Goal: Task Accomplishment & Management: Use online tool/utility

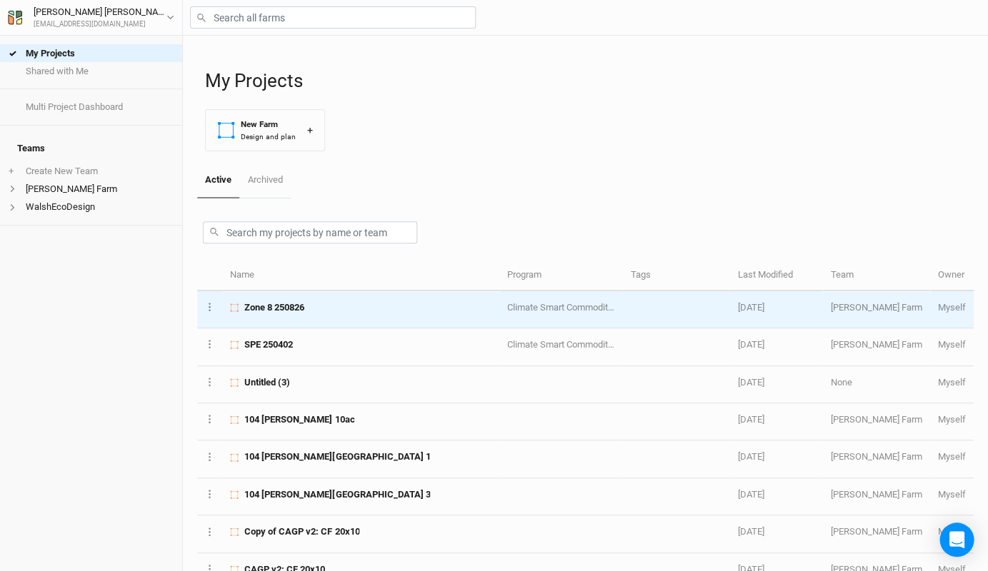
click at [320, 311] on div "Zone 8 250826" at bounding box center [360, 307] width 261 height 13
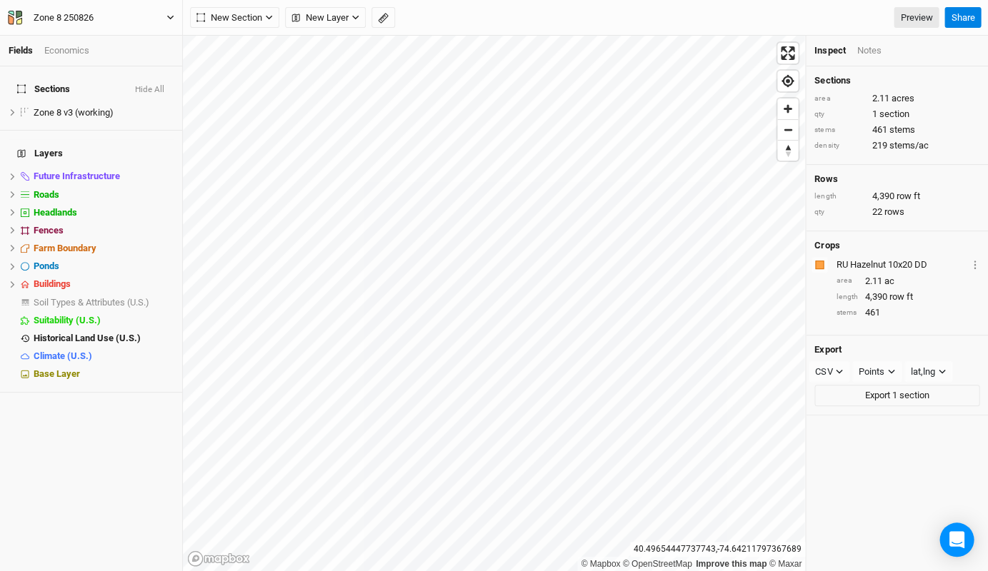
click at [168, 21] on button "Zone 8 250826" at bounding box center [91, 18] width 168 height 16
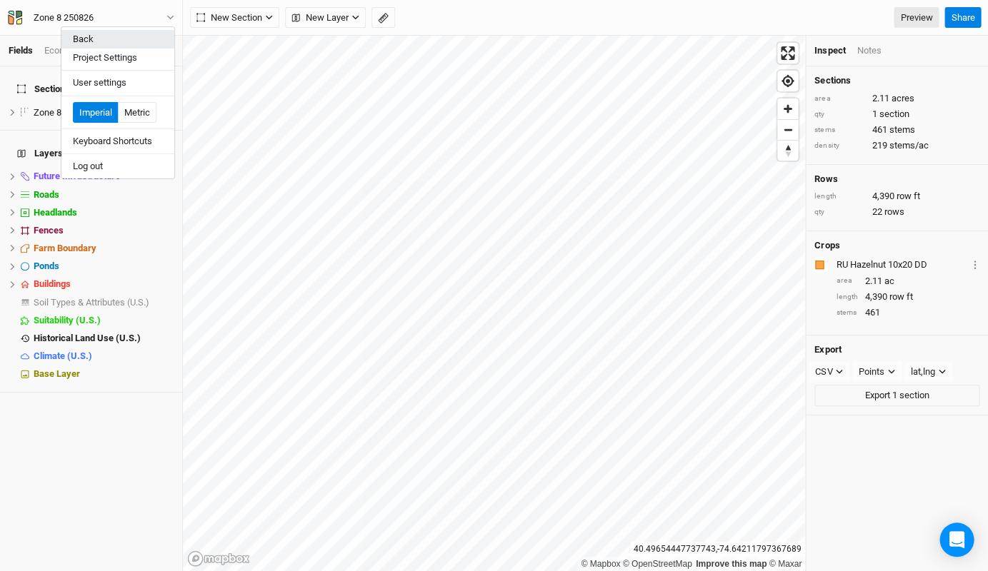
click at [140, 36] on button "Back" at bounding box center [117, 39] width 113 height 19
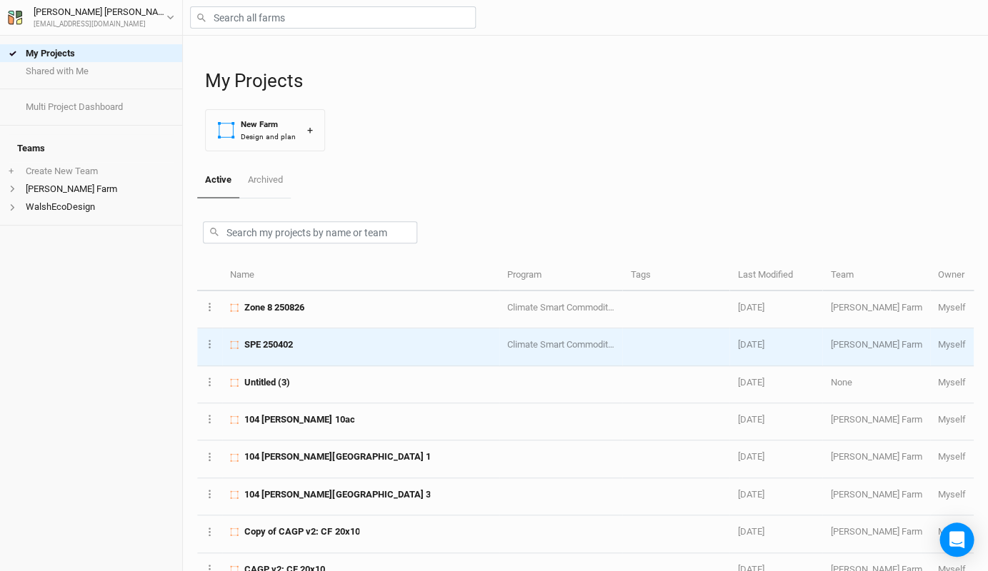
click at [416, 339] on div "SPE 250402" at bounding box center [360, 345] width 261 height 13
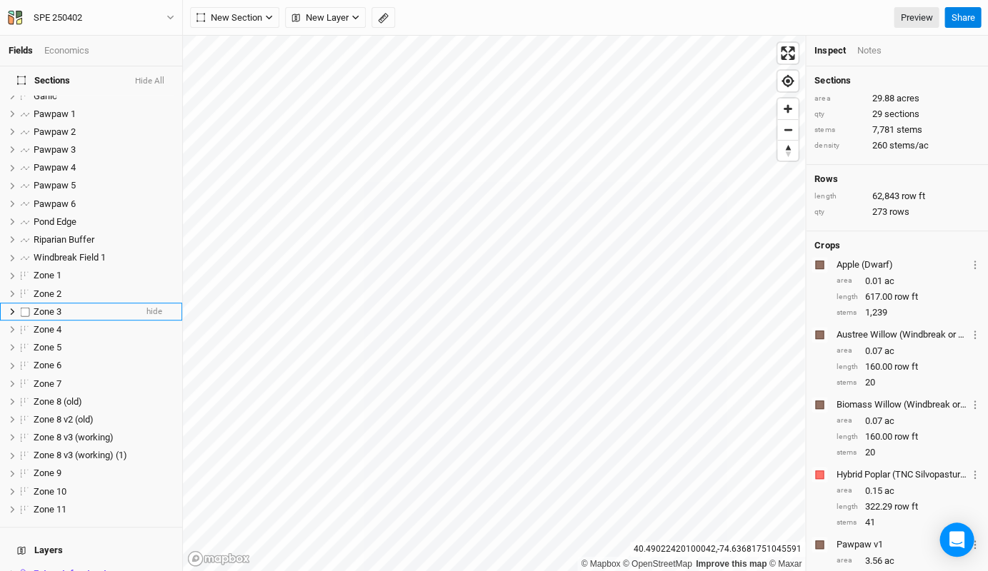
scroll to position [109, 0]
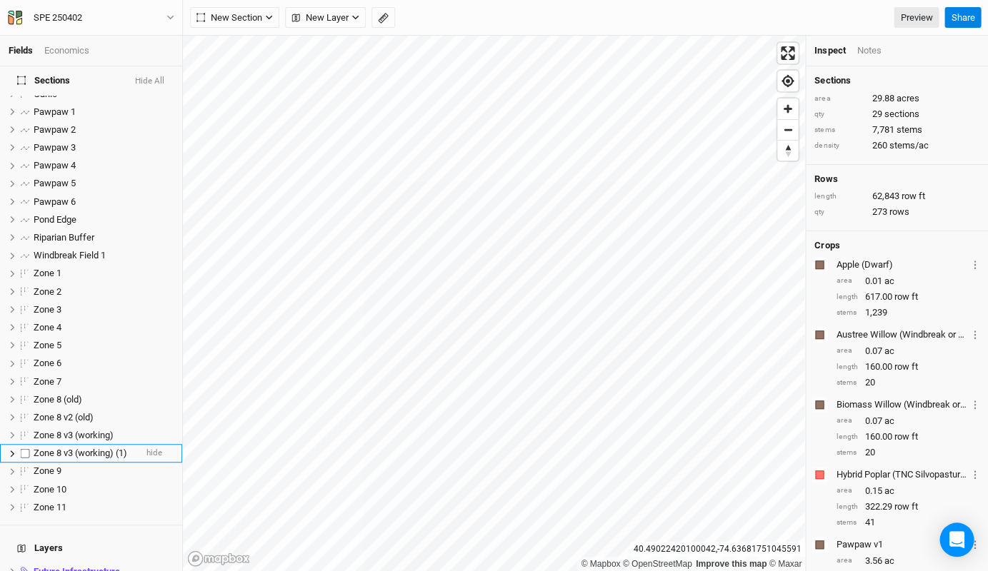
click at [26, 445] on label at bounding box center [25, 454] width 18 height 18
click at [26, 449] on input "checkbox" at bounding box center [25, 453] width 9 height 9
checkbox input "true"
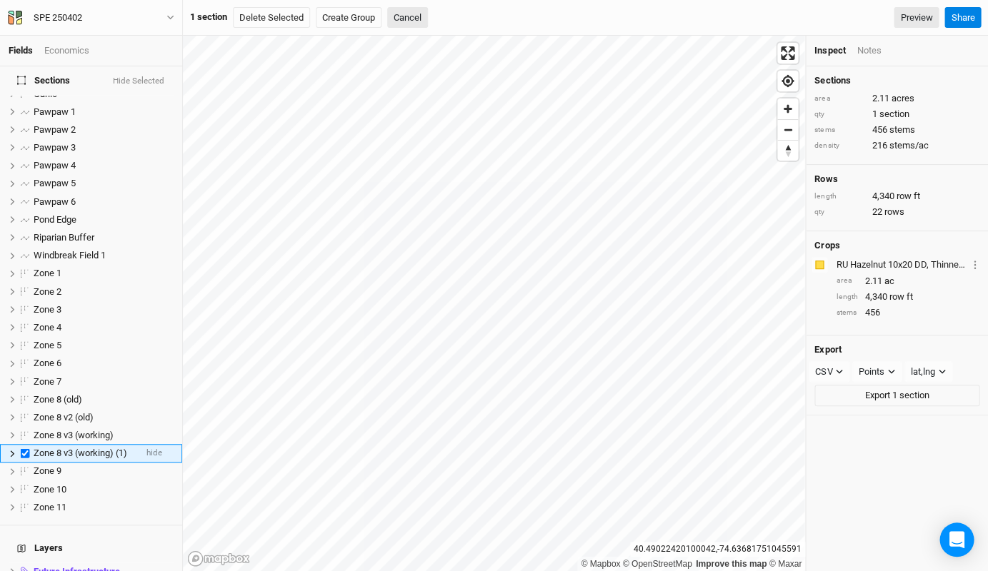
scroll to position [227, 0]
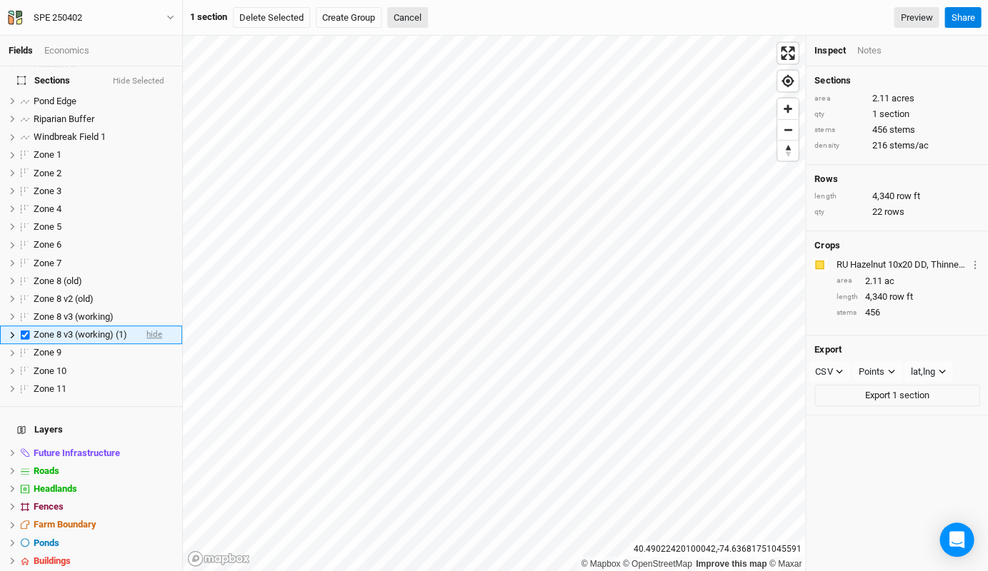
click at [148, 326] on span "hide" at bounding box center [154, 335] width 16 height 18
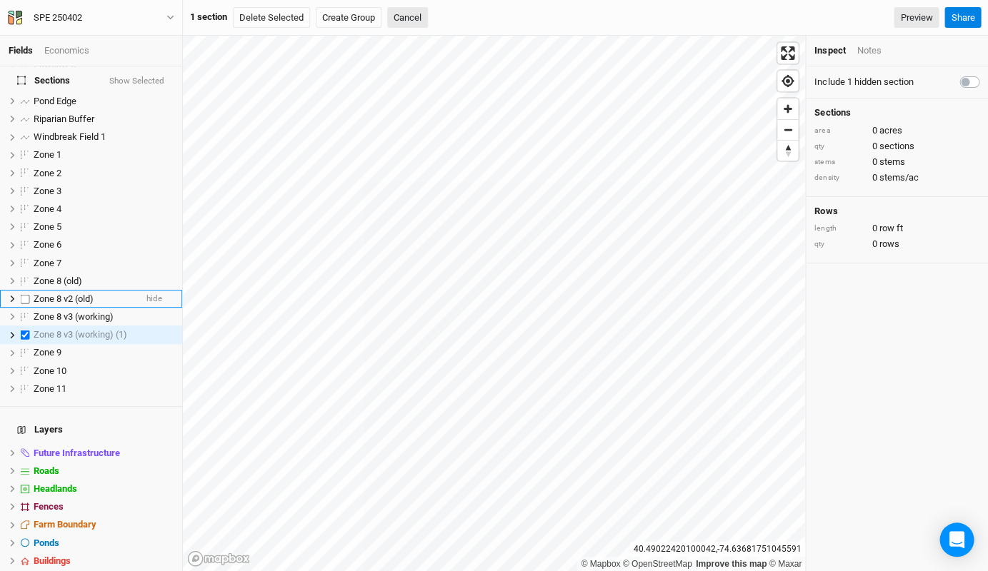
click at [137, 290] on li "Zone 8 v2 (old) hide" at bounding box center [91, 299] width 182 height 18
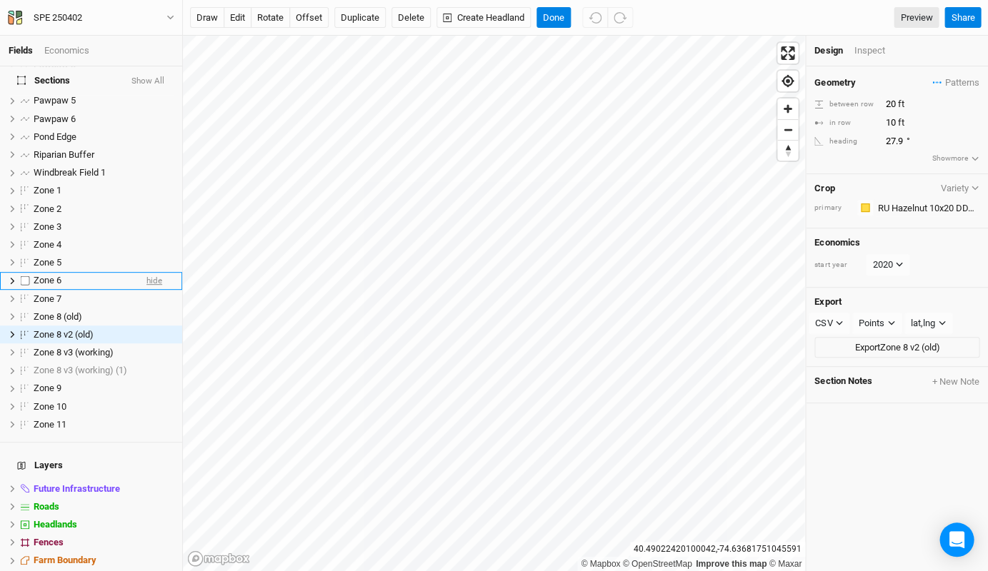
click at [146, 272] on span "hide" at bounding box center [154, 281] width 16 height 18
click at [143, 272] on span "show" at bounding box center [152, 281] width 20 height 18
click at [146, 308] on span "hide" at bounding box center [154, 317] width 16 height 18
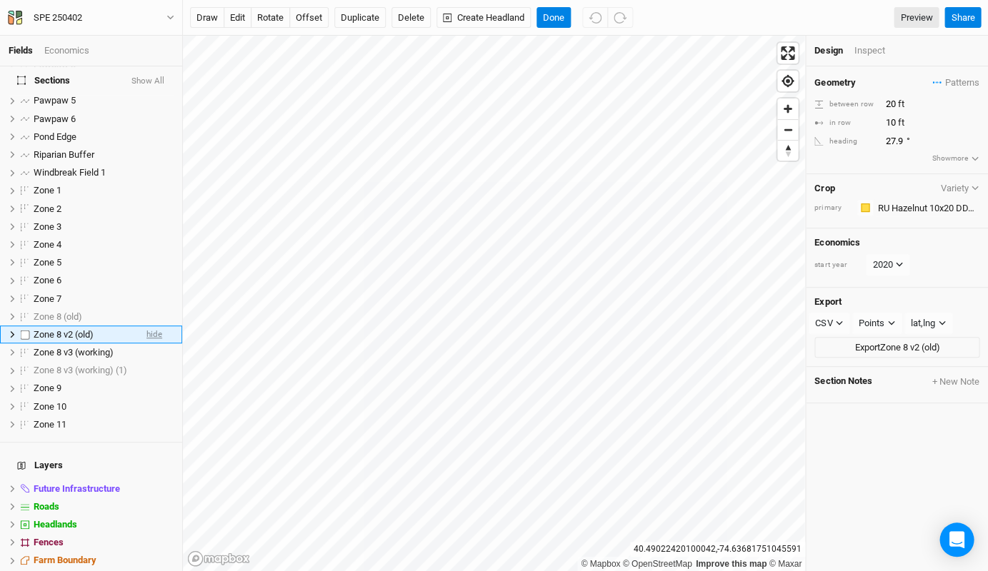
click at [146, 326] on span "hide" at bounding box center [154, 335] width 16 height 18
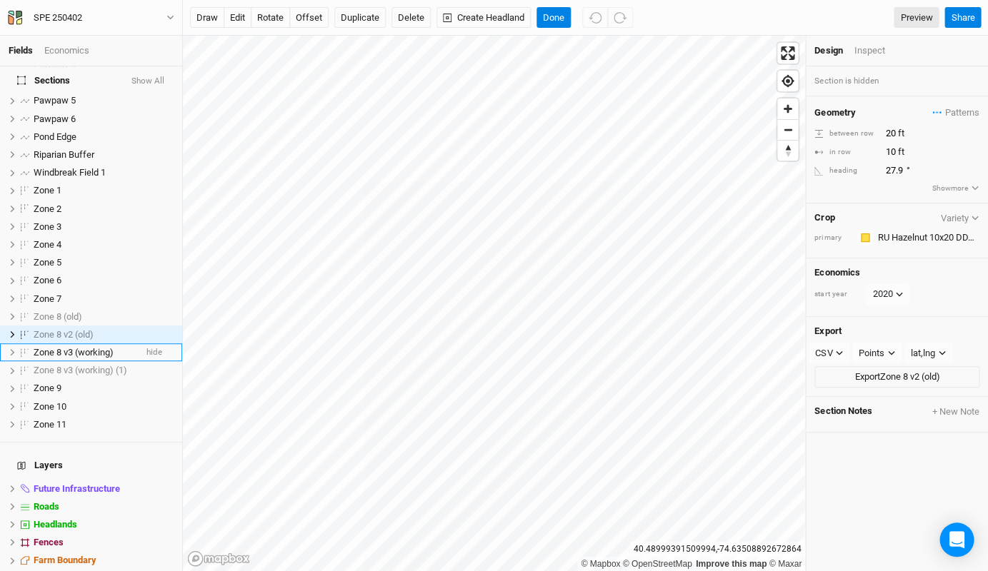
scroll to position [0, 0]
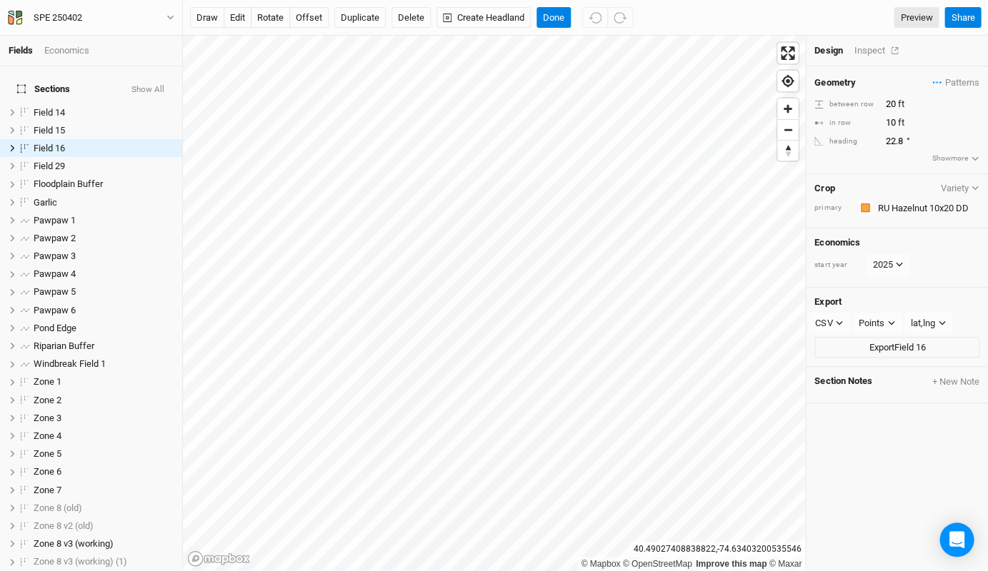
click at [863, 47] on div "Inspect" at bounding box center [878, 50] width 51 height 13
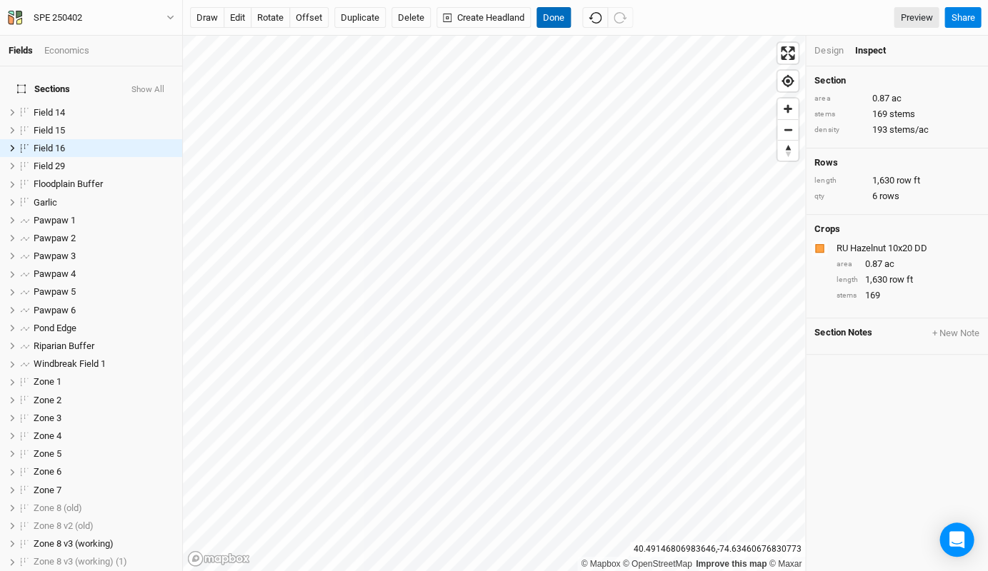
click at [554, 22] on button "Done" at bounding box center [553, 17] width 34 height 21
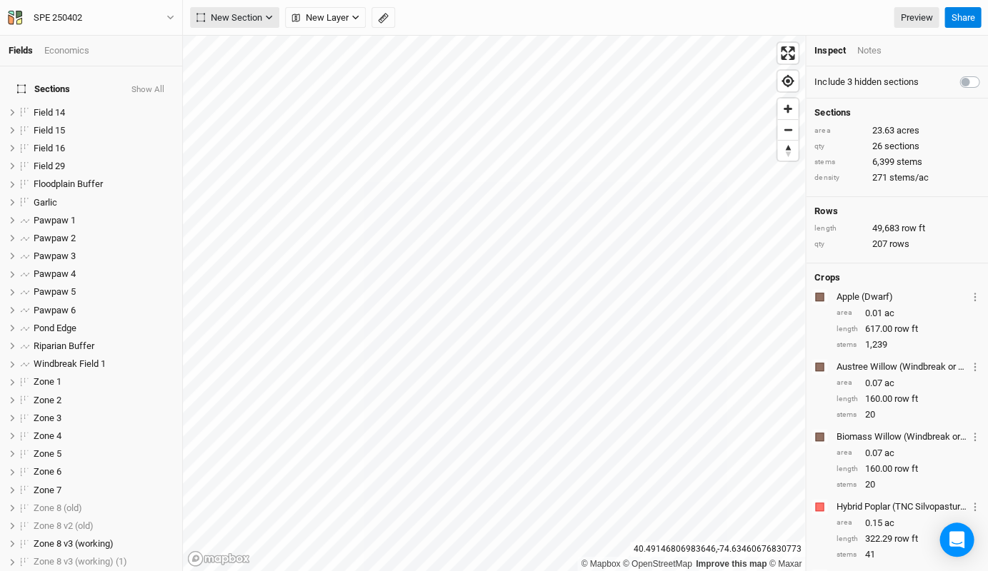
click at [242, 16] on span "New Section" at bounding box center [229, 18] width 66 height 14
click at [341, 19] on span "New Layer" at bounding box center [319, 18] width 57 height 14
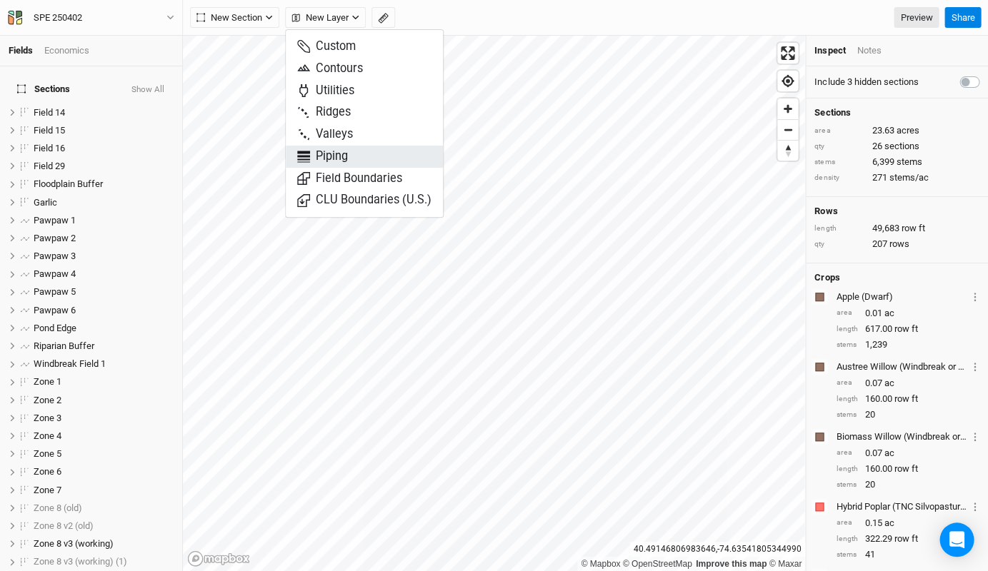
click at [324, 160] on span "Piping" at bounding box center [322, 157] width 51 height 16
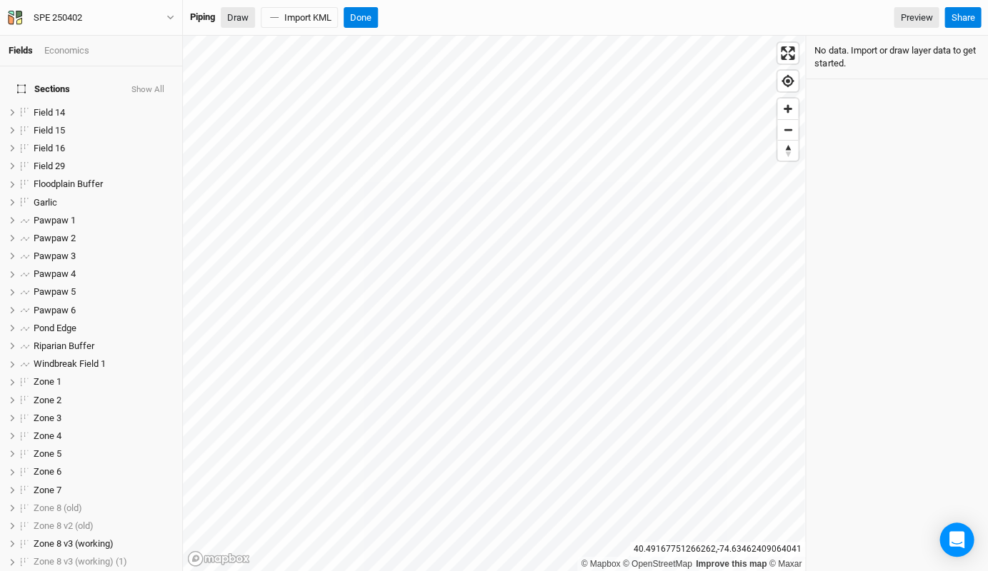
click at [244, 22] on button "Draw" at bounding box center [238, 17] width 34 height 21
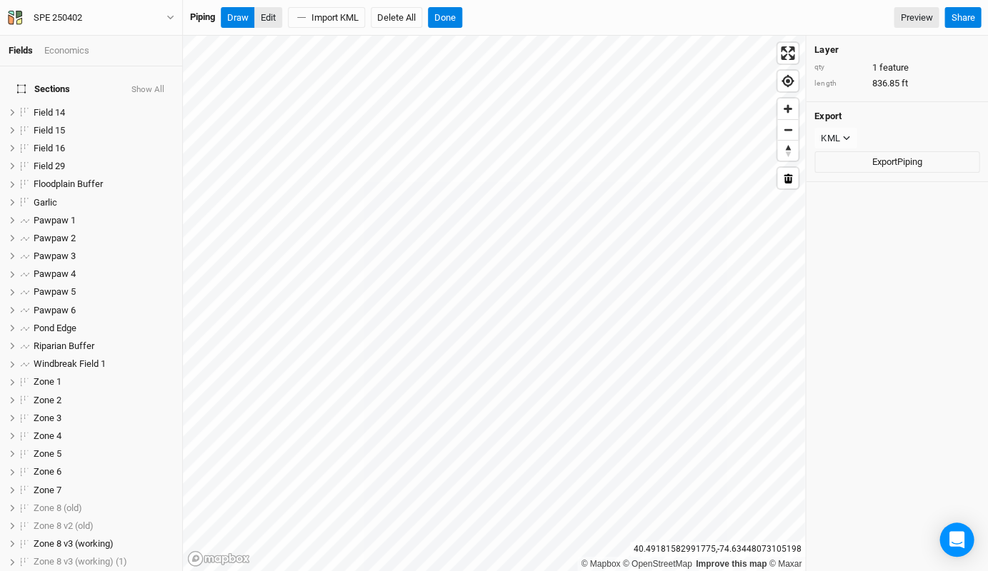
click at [269, 20] on button "Edit" at bounding box center [268, 17] width 28 height 21
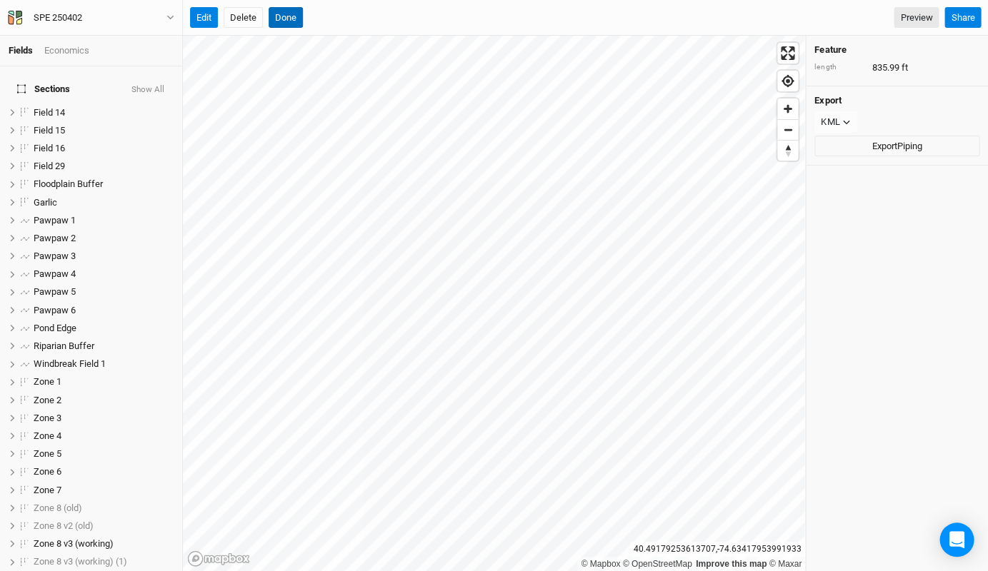
click at [283, 19] on button "Done" at bounding box center [286, 17] width 34 height 21
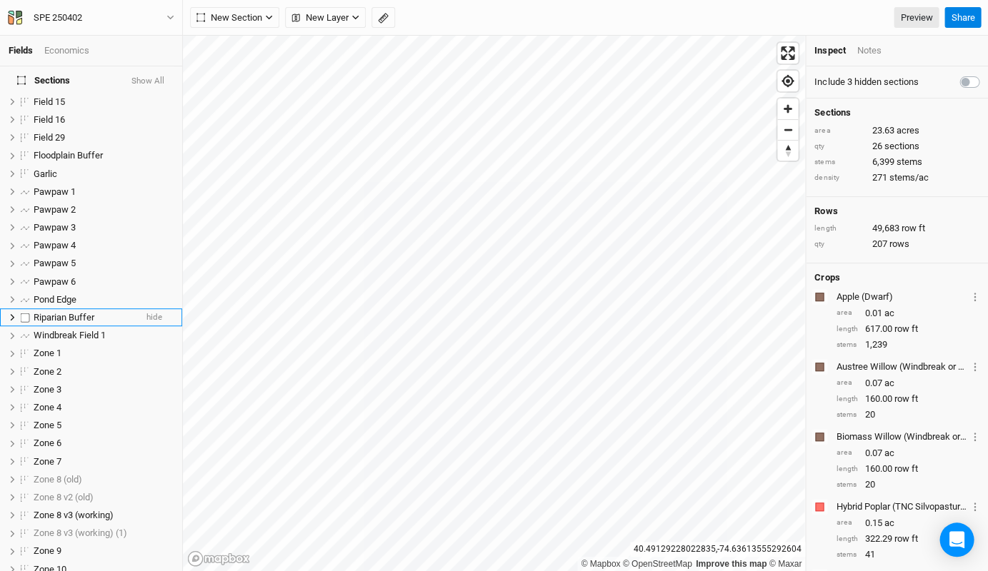
scroll to position [4, 0]
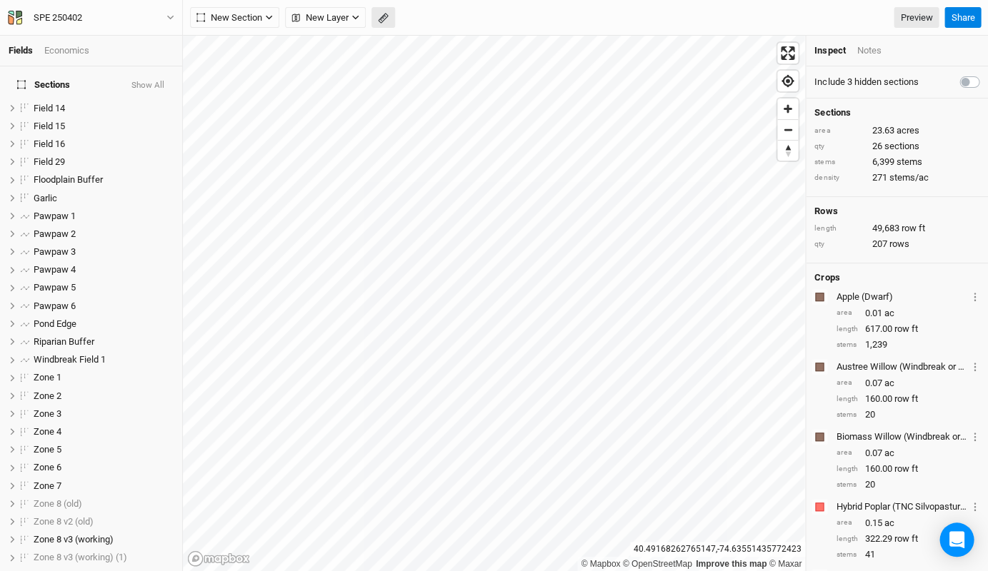
click at [381, 19] on icon "button" at bounding box center [383, 18] width 11 height 11
click at [258, 15] on button "Done" at bounding box center [255, 17] width 34 height 21
click at [334, 19] on span "New Layer" at bounding box center [319, 18] width 57 height 14
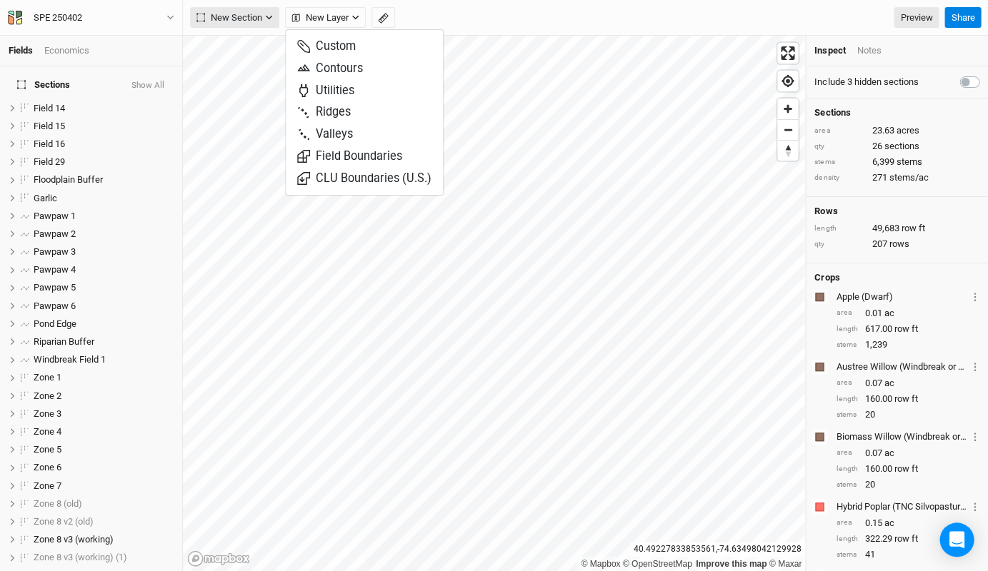
click at [246, 14] on span "New Section" at bounding box center [229, 18] width 66 height 14
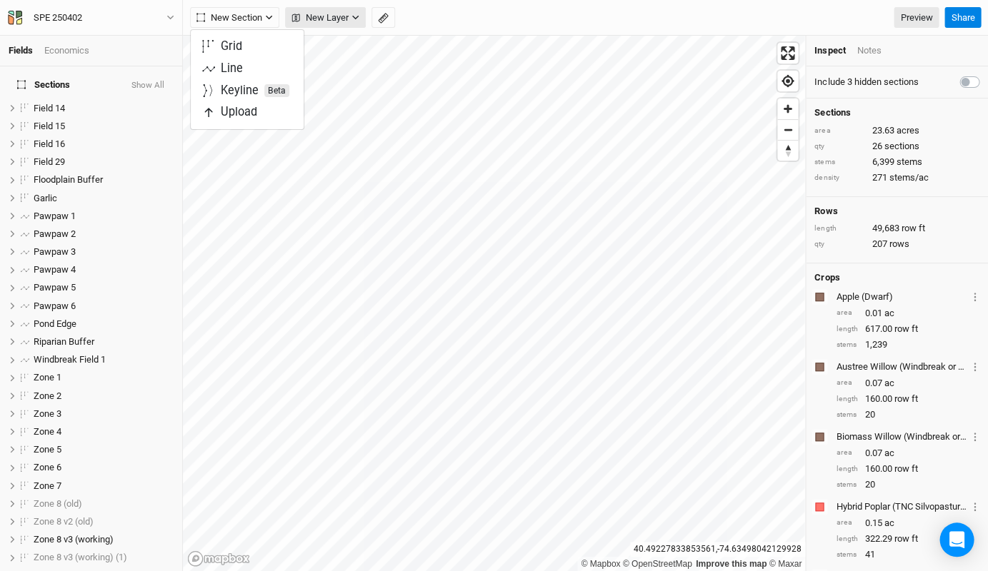
click at [321, 14] on span "New Layer" at bounding box center [319, 18] width 57 height 14
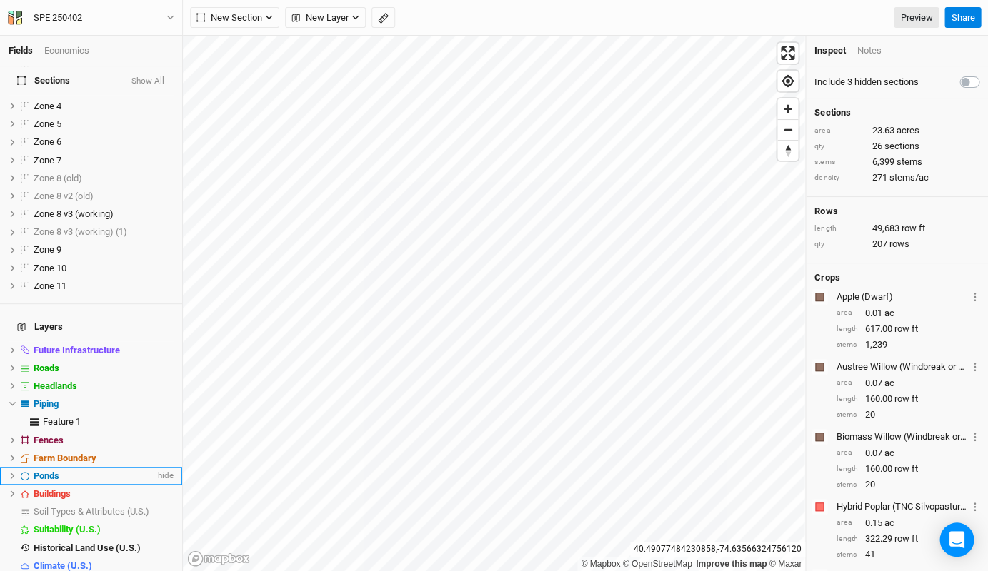
scroll to position [330, 0]
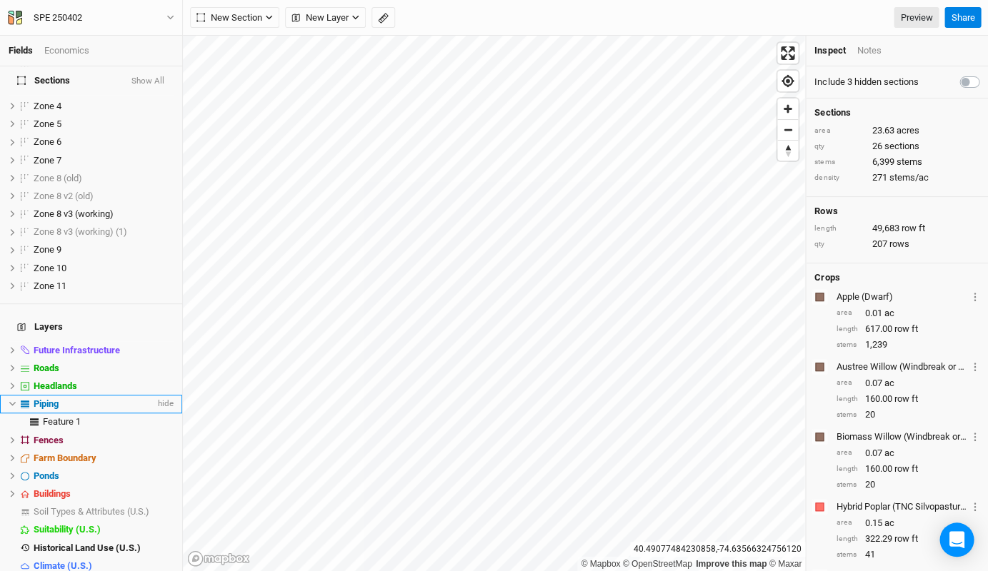
click at [87, 398] on div "Piping" at bounding box center [94, 403] width 121 height 11
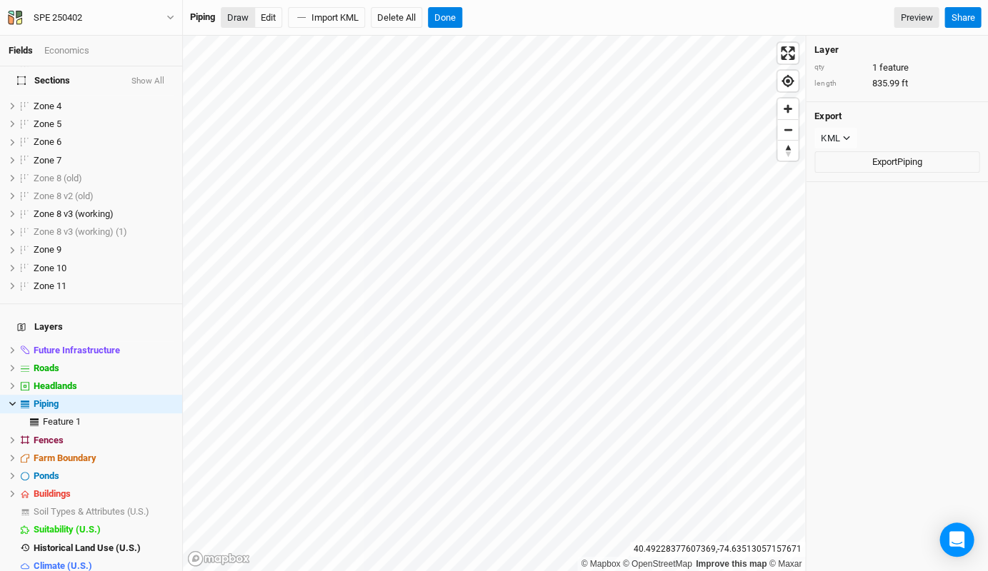
click at [242, 21] on button "Draw" at bounding box center [238, 17] width 34 height 21
click at [453, 17] on button "Done" at bounding box center [445, 17] width 34 height 21
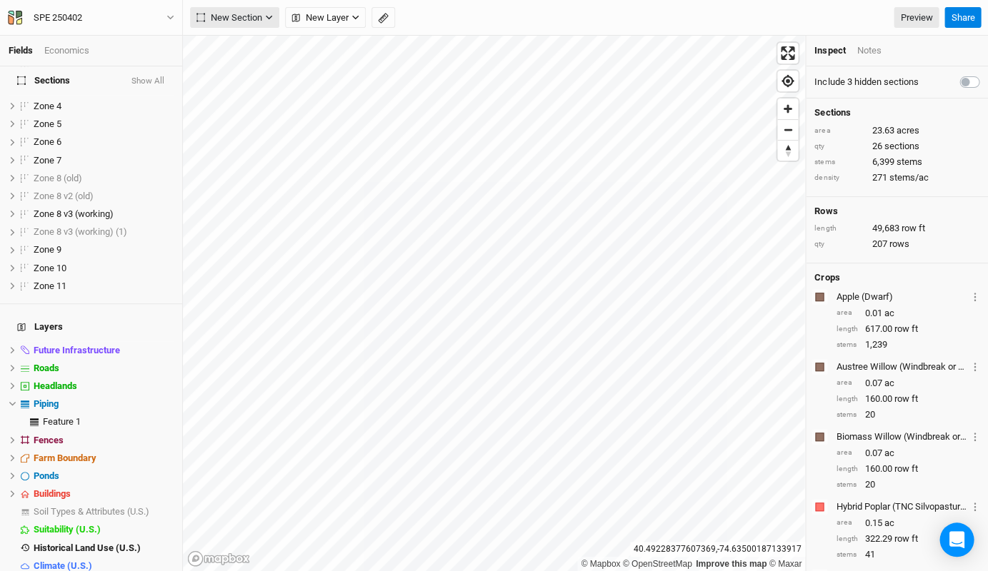
click at [260, 12] on span "New Section" at bounding box center [229, 18] width 66 height 14
click at [241, 69] on div "Line" at bounding box center [232, 69] width 22 height 16
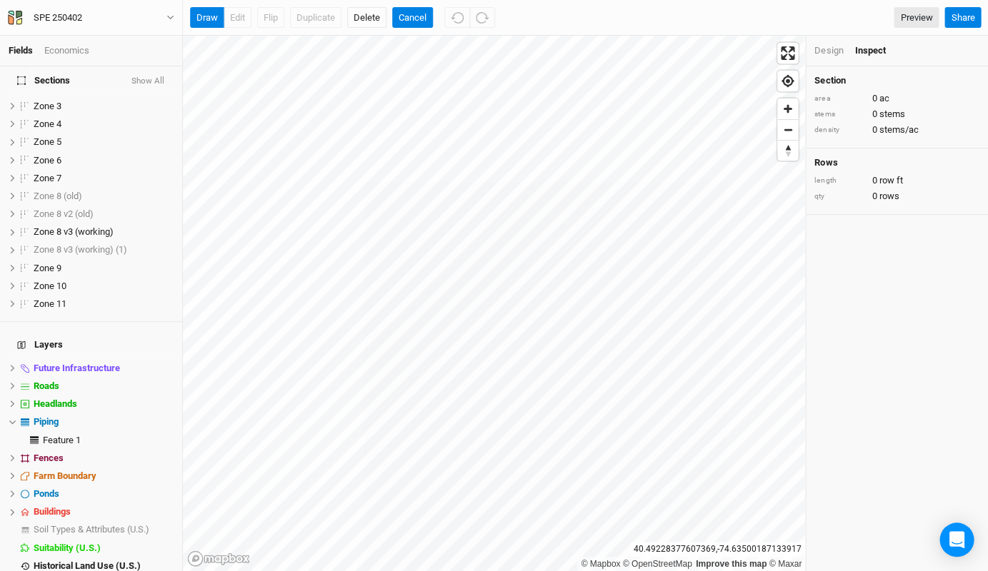
scroll to position [0, 0]
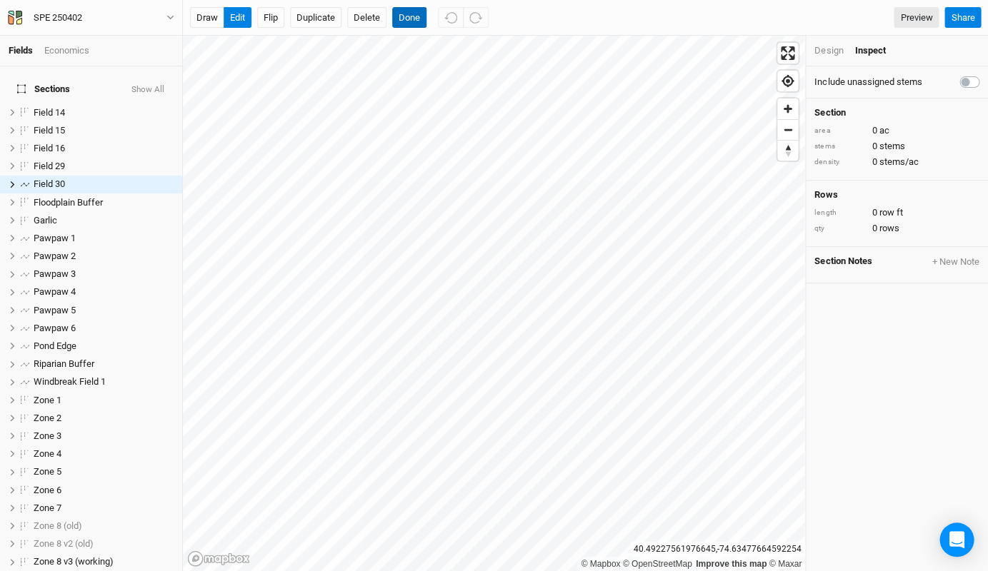
click at [401, 20] on button "Done" at bounding box center [409, 17] width 34 height 21
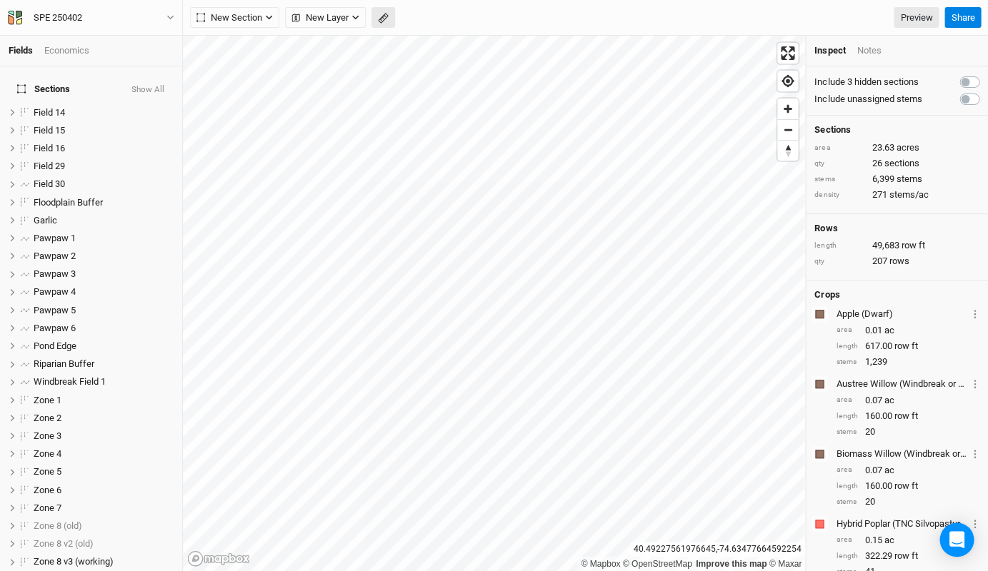
click at [373, 12] on button "button" at bounding box center [383, 17] width 24 height 21
click at [257, 16] on button "Done" at bounding box center [255, 17] width 34 height 21
click at [80, 179] on div "Field 30" at bounding box center [84, 184] width 101 height 11
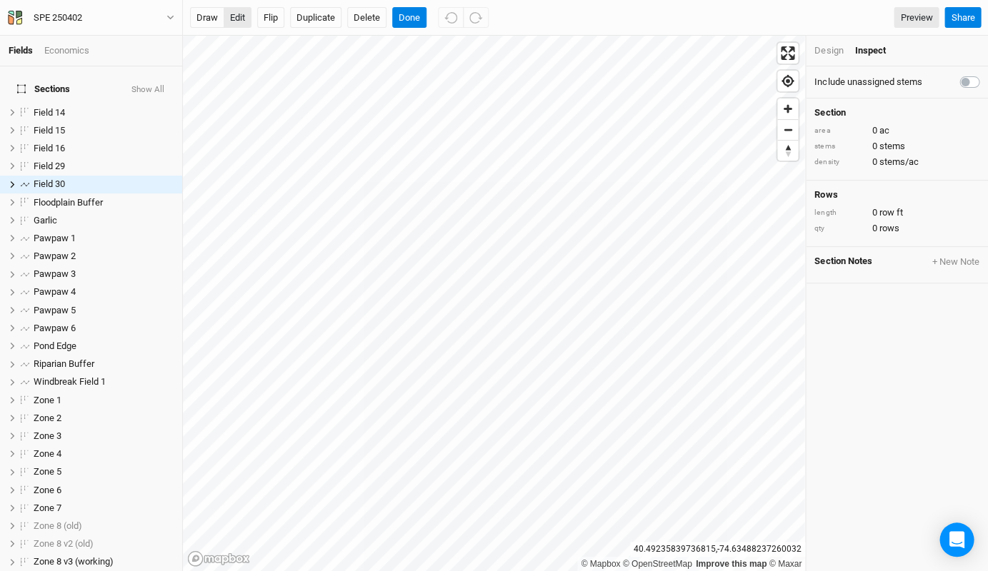
click at [231, 16] on button "edit" at bounding box center [238, 17] width 28 height 21
click at [409, 23] on button "Done" at bounding box center [409, 17] width 34 height 21
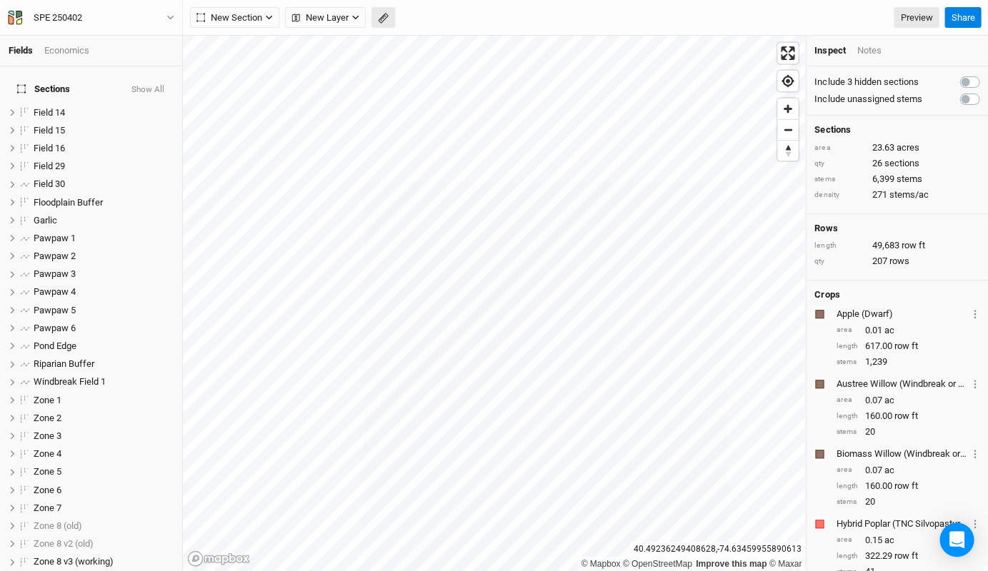
click at [385, 16] on icon "button" at bounding box center [383, 18] width 6 height 6
click at [256, 15] on button "Done" at bounding box center [255, 17] width 34 height 21
click at [54, 179] on span "Field 30" at bounding box center [49, 184] width 31 height 11
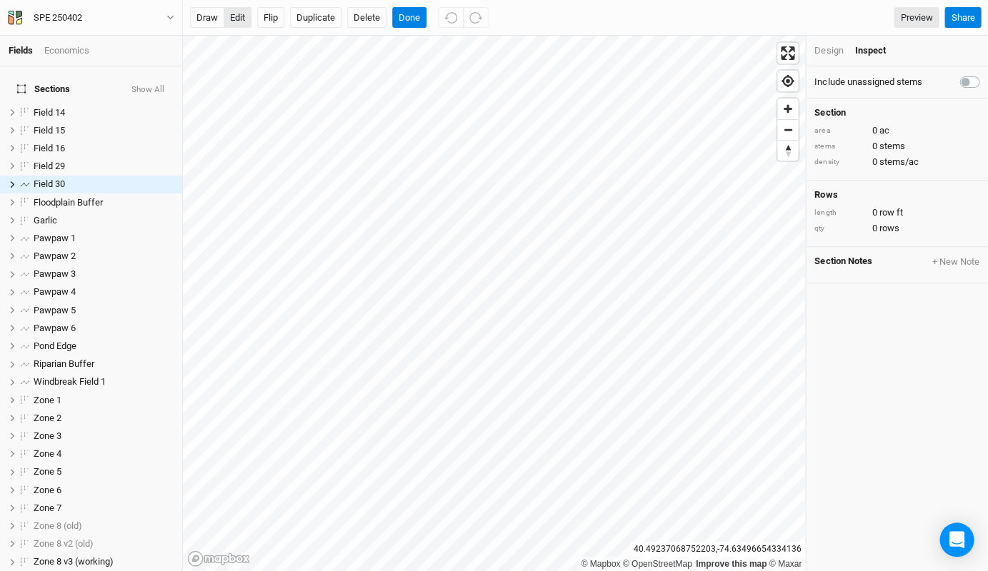
click at [234, 14] on button "edit" at bounding box center [238, 17] width 28 height 21
click at [837, 50] on div "Design" at bounding box center [828, 50] width 29 height 13
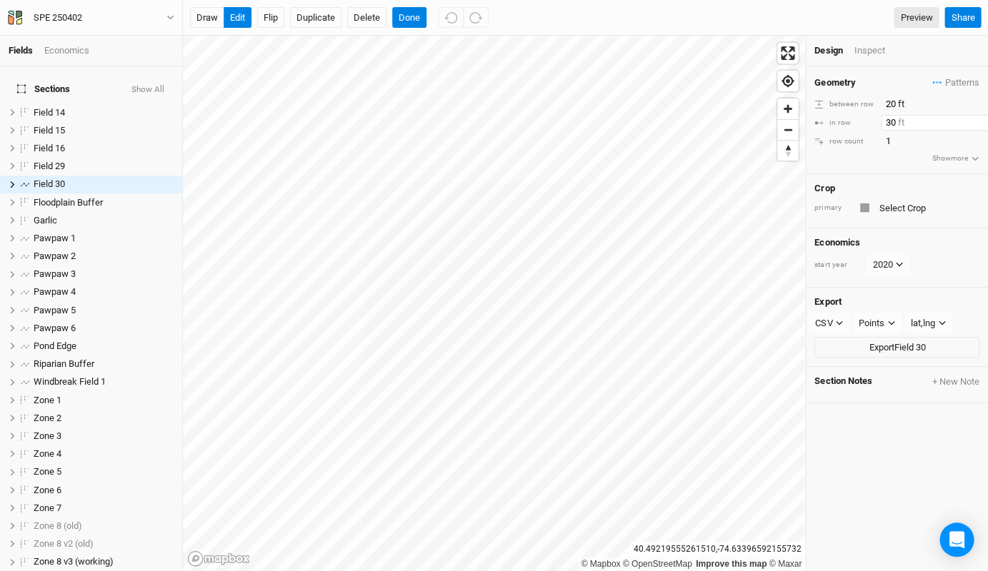
click at [891, 121] on input "30" at bounding box center [943, 123] width 124 height 16
type input "3"
type input "100"
click at [237, 14] on button "edit" at bounding box center [238, 17] width 28 height 21
click at [400, 14] on button "Done" at bounding box center [409, 17] width 34 height 21
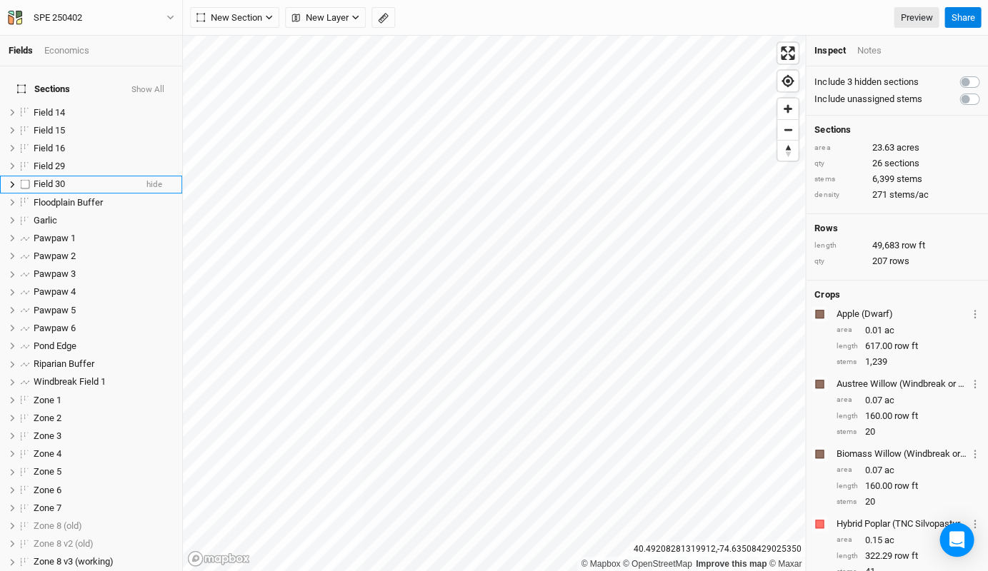
click at [64, 179] on span "Field 30" at bounding box center [49, 184] width 31 height 11
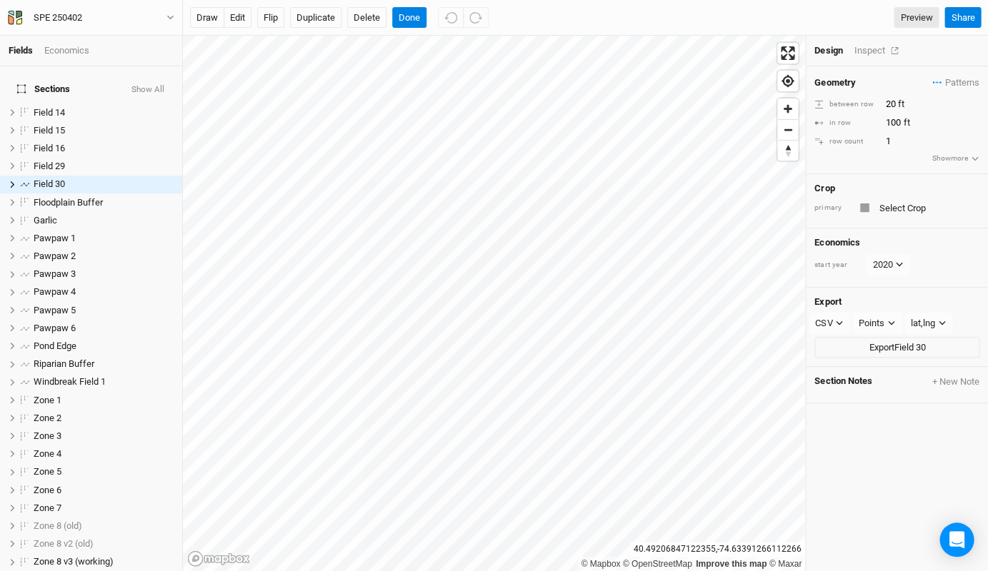
click at [858, 47] on div "Inspect" at bounding box center [878, 50] width 51 height 13
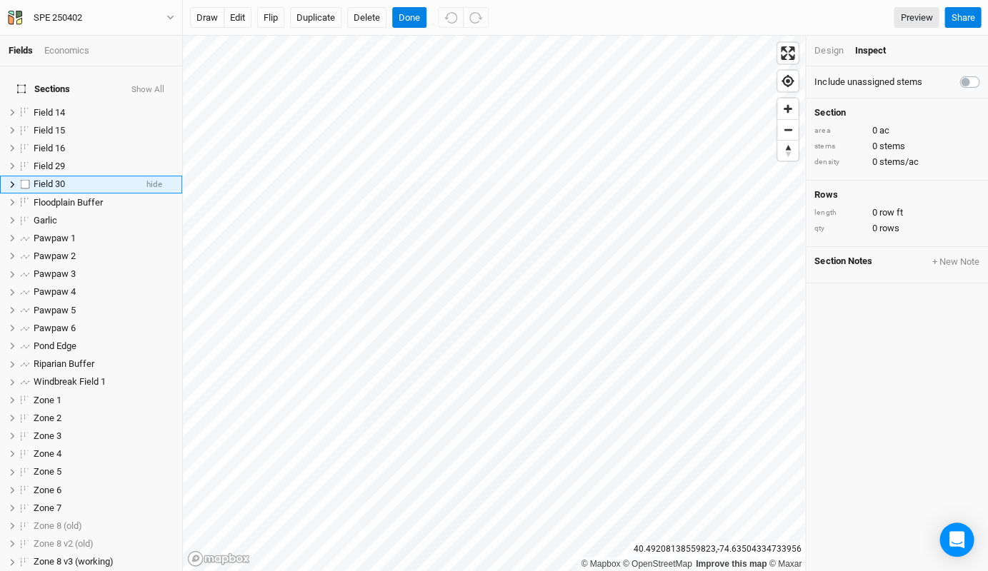
click at [63, 179] on span "Field 30" at bounding box center [49, 184] width 31 height 11
type input "100' dot-to-dot"
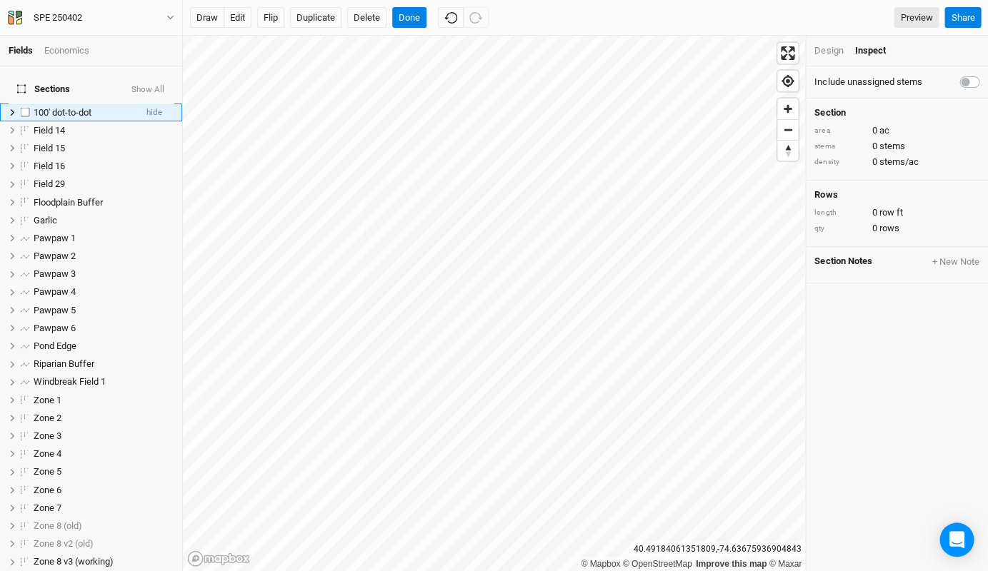
click at [40, 107] on span "100' dot-to-dot" at bounding box center [63, 112] width 58 height 11
click at [23, 373] on label at bounding box center [25, 382] width 18 height 18
click at [23, 378] on input "checkbox" at bounding box center [25, 382] width 9 height 9
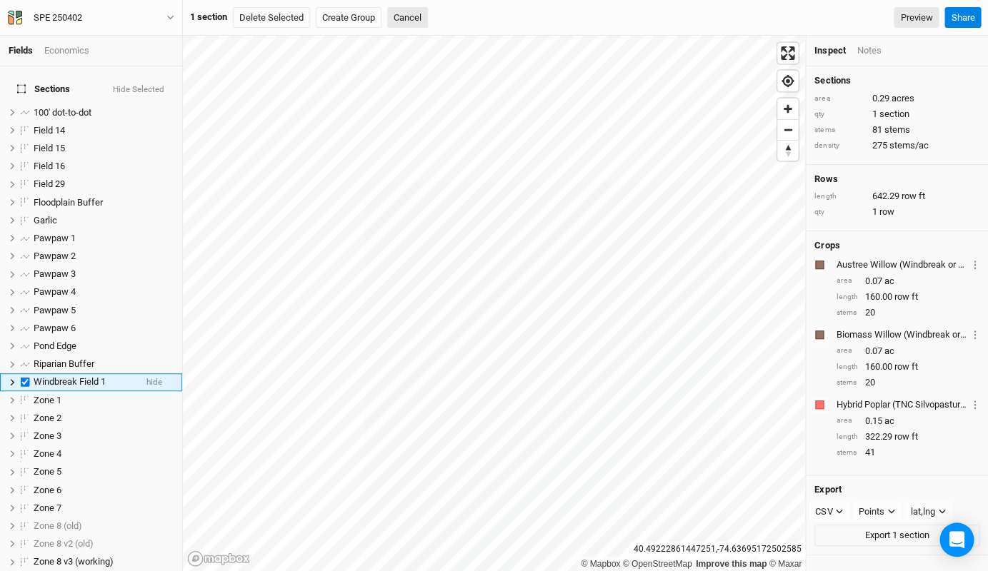
scroll to position [50, 0]
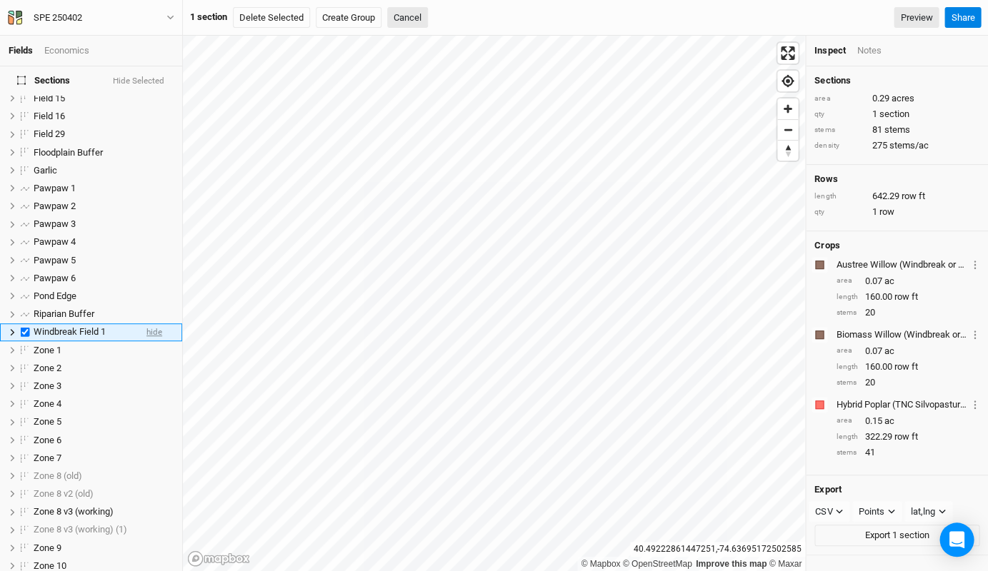
click at [154, 324] on span "hide" at bounding box center [154, 333] width 16 height 18
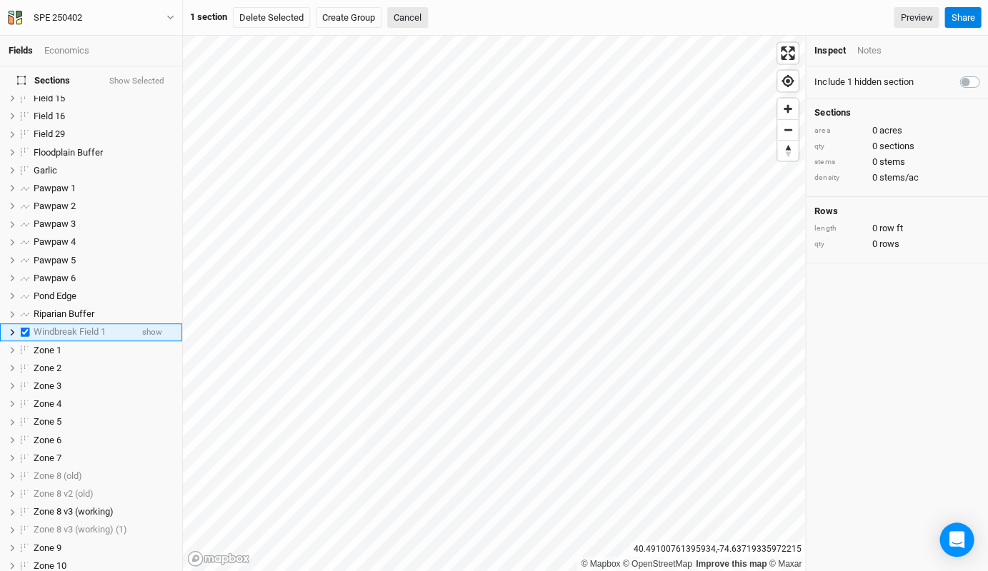
click at [25, 324] on label at bounding box center [25, 333] width 18 height 18
click at [25, 328] on input "checkbox" at bounding box center [25, 332] width 9 height 9
checkbox input "false"
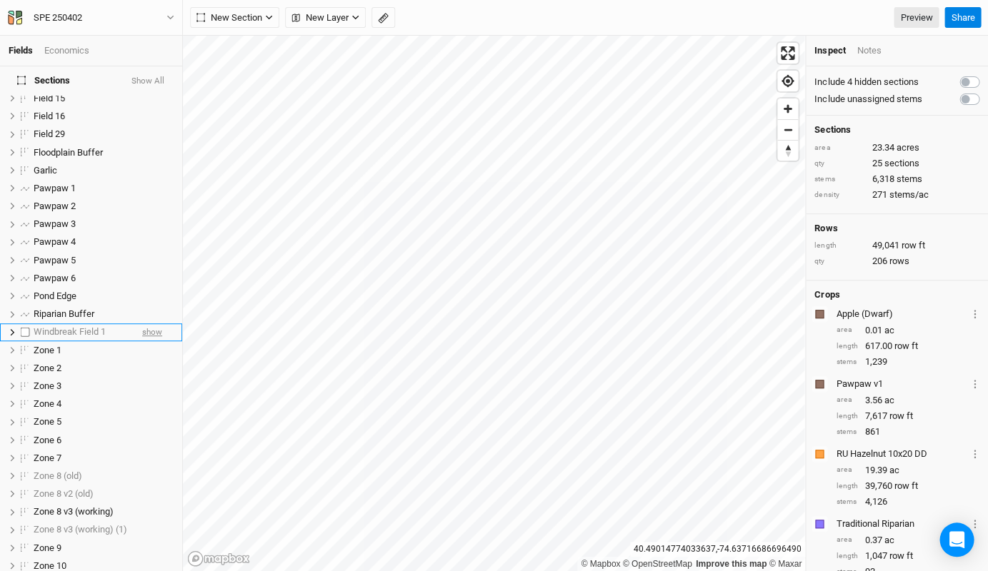
click at [149, 324] on span "show" at bounding box center [152, 333] width 20 height 18
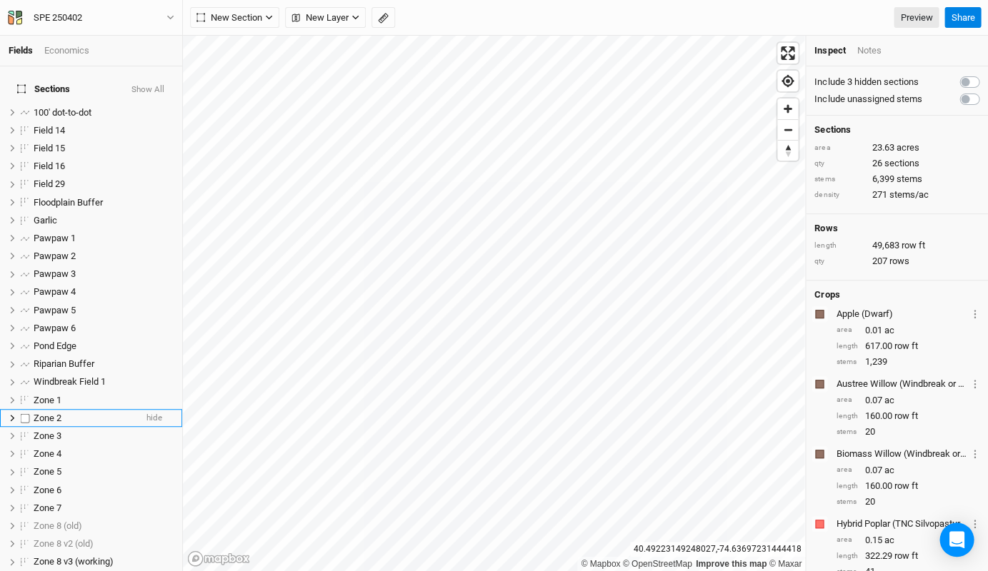
scroll to position [0, 0]
click at [64, 107] on span "100' dot-to-dot" at bounding box center [63, 112] width 58 height 11
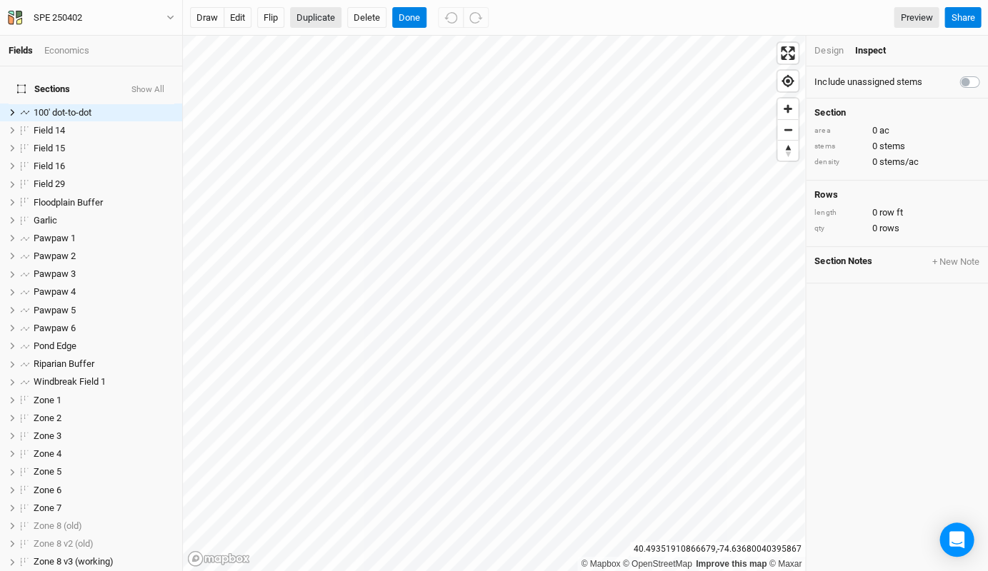
click at [310, 18] on button "Duplicate" at bounding box center [315, 17] width 51 height 21
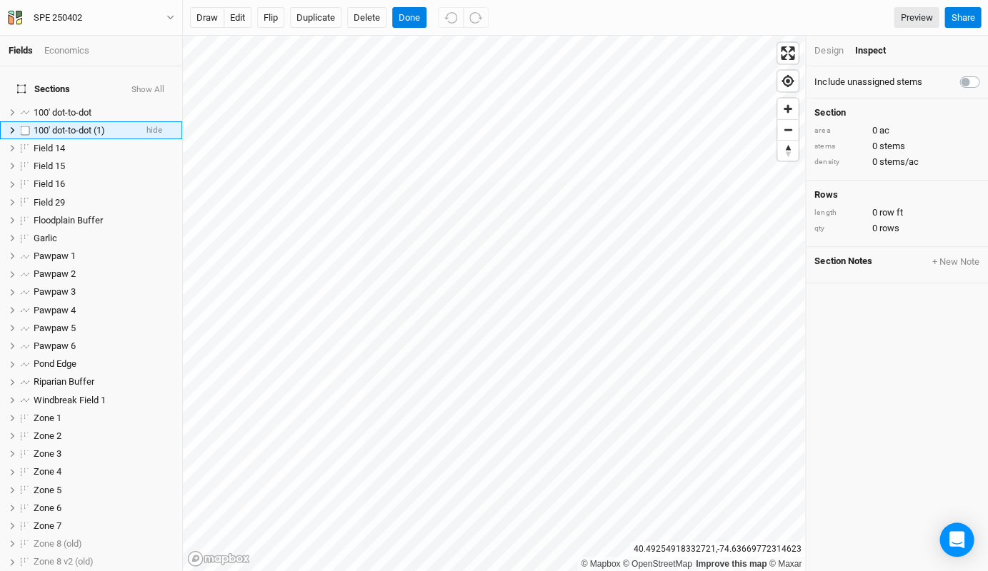
click at [70, 125] on span "100' dot-to-dot (1)" at bounding box center [69, 130] width 71 height 11
click at [243, 19] on button "edit" at bounding box center [238, 17] width 28 height 21
